Goal: Information Seeking & Learning: Understand process/instructions

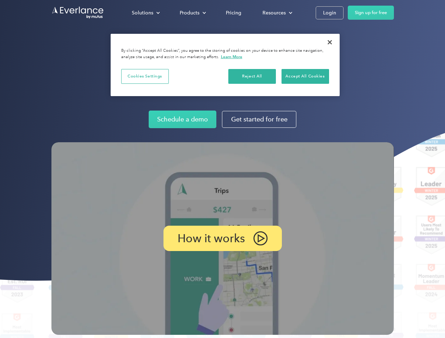
click at [222, 169] on img at bounding box center [222, 238] width 343 height 193
click at [146, 13] on div "Solutions" at bounding box center [143, 12] width 22 height 9
click at [192, 13] on div "Products" at bounding box center [190, 12] width 20 height 9
click at [277, 13] on div "Resources" at bounding box center [274, 12] width 23 height 9
click at [222, 239] on p "How it works" at bounding box center [211, 238] width 67 height 8
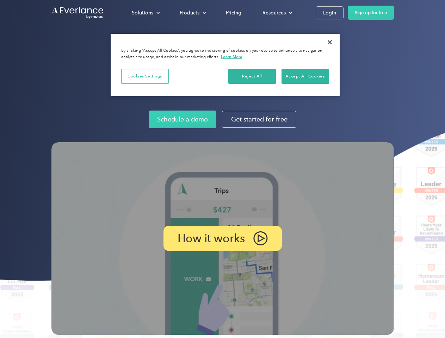
click at [145, 76] on button "Cookies Settings" at bounding box center [145, 76] width 48 height 15
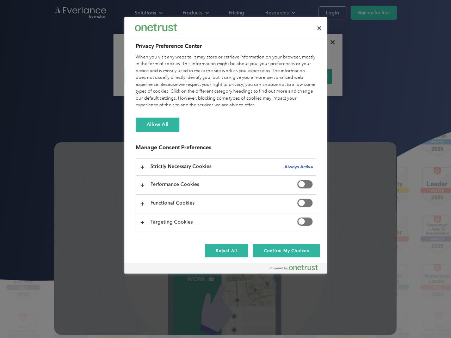
click at [252, 76] on div "When you visit any website, it may store or retrieve information on your browse…" at bounding box center [226, 81] width 181 height 55
click at [305, 76] on div "When you visit any website, it may store or retrieve information on your browse…" at bounding box center [226, 81] width 181 height 55
click at [330, 42] on div at bounding box center [225, 169] width 451 height 338
